Goal: Task Accomplishment & Management: Manage account settings

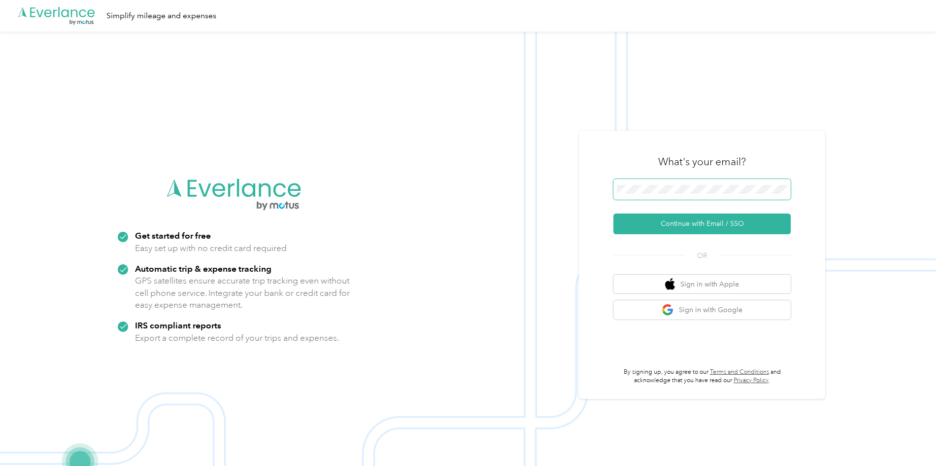
click at [666, 182] on span at bounding box center [701, 189] width 177 height 21
click at [693, 226] on button "Continue with Email / SSO" at bounding box center [701, 223] width 177 height 21
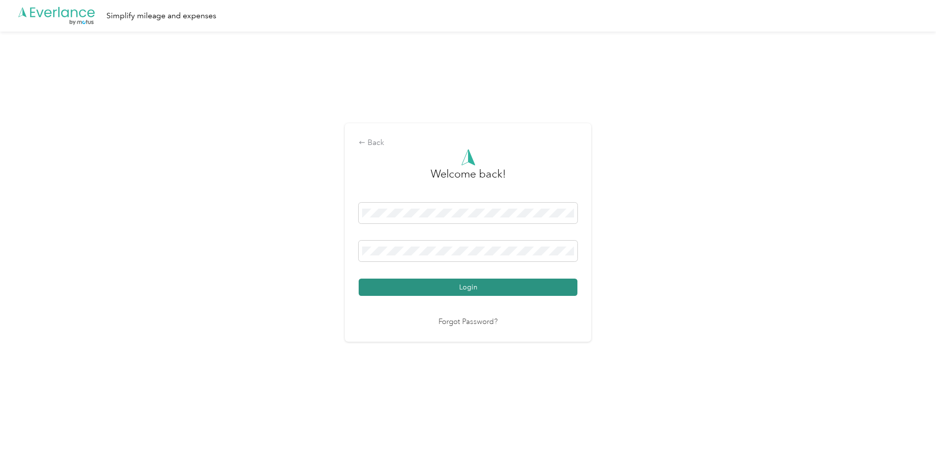
click at [437, 287] on button "Login" at bounding box center [468, 286] width 219 height 17
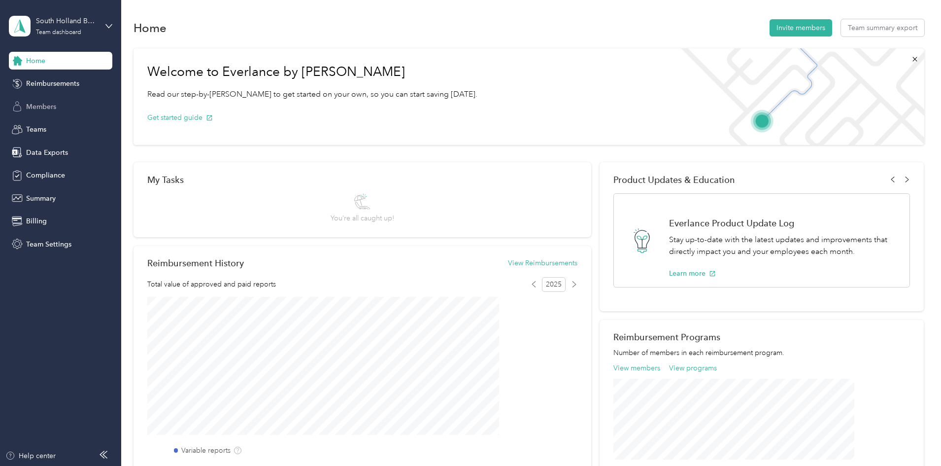
click at [56, 101] on span "Members" at bounding box center [41, 106] width 30 height 10
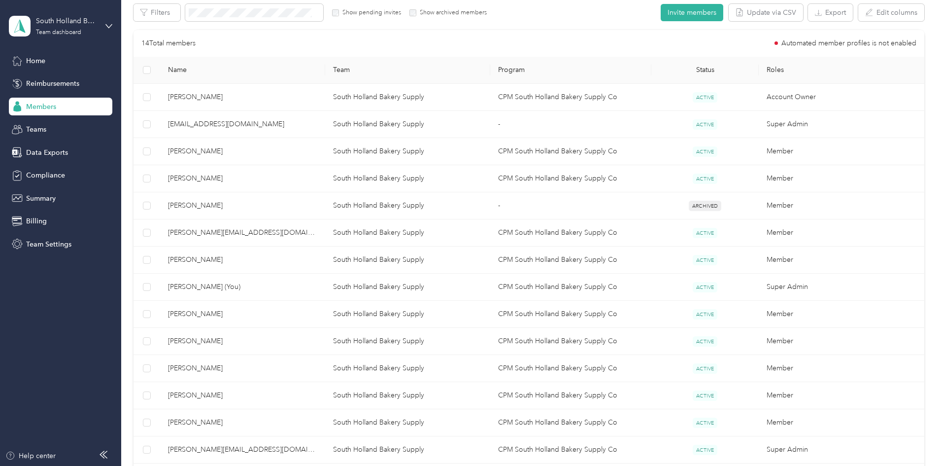
scroll to position [197, 0]
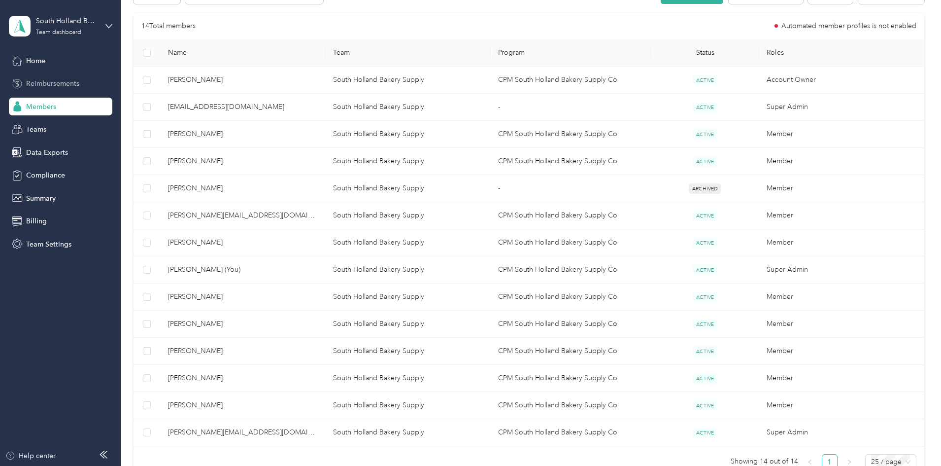
click at [71, 83] on span "Reimbursements" at bounding box center [52, 83] width 53 height 10
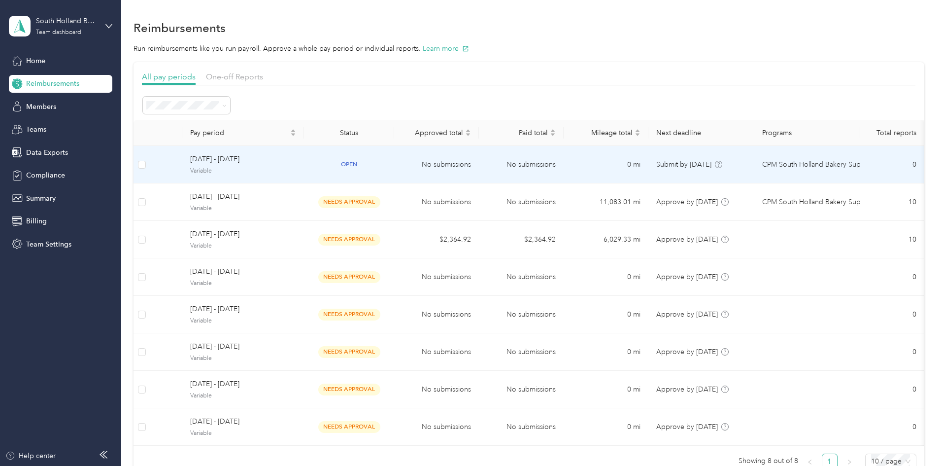
click at [281, 162] on span "[DATE] - [DATE]" at bounding box center [243, 159] width 106 height 11
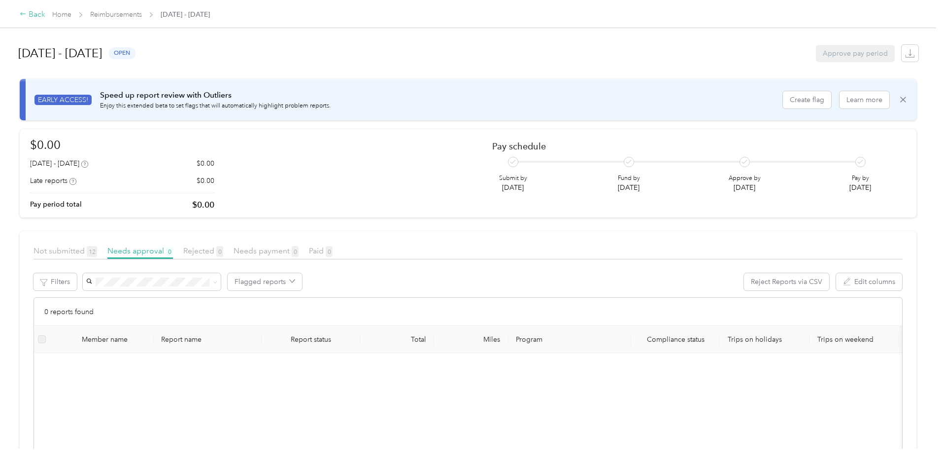
click at [45, 19] on div "Back" at bounding box center [33, 15] width 26 height 12
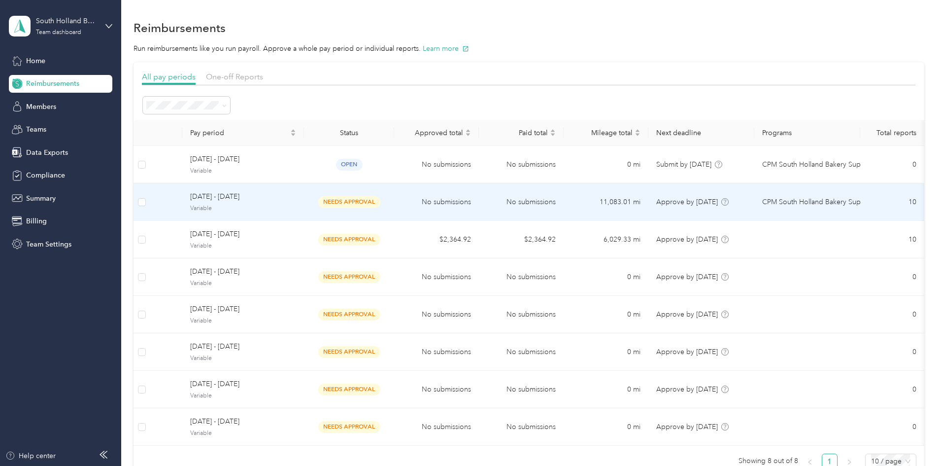
click at [294, 202] on div "[DATE] - [DATE] Variable" at bounding box center [243, 201] width 106 height 21
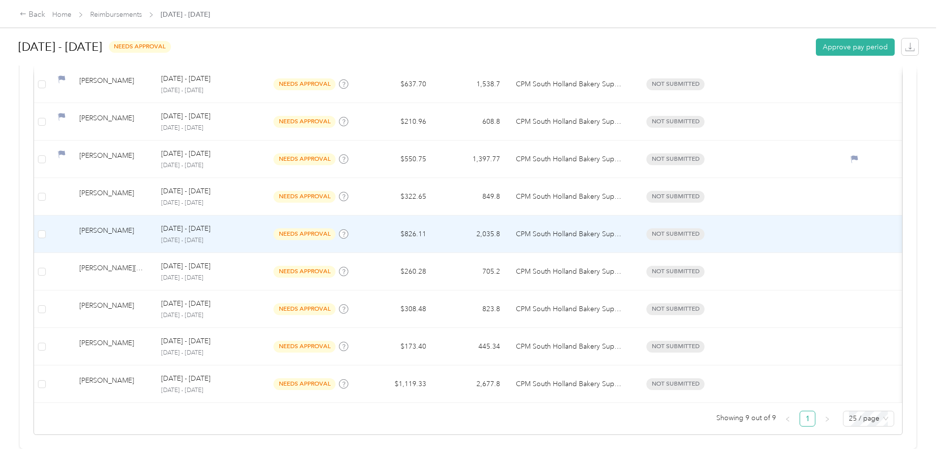
scroll to position [302, 0]
